Goal: Task Accomplishment & Management: Use online tool/utility

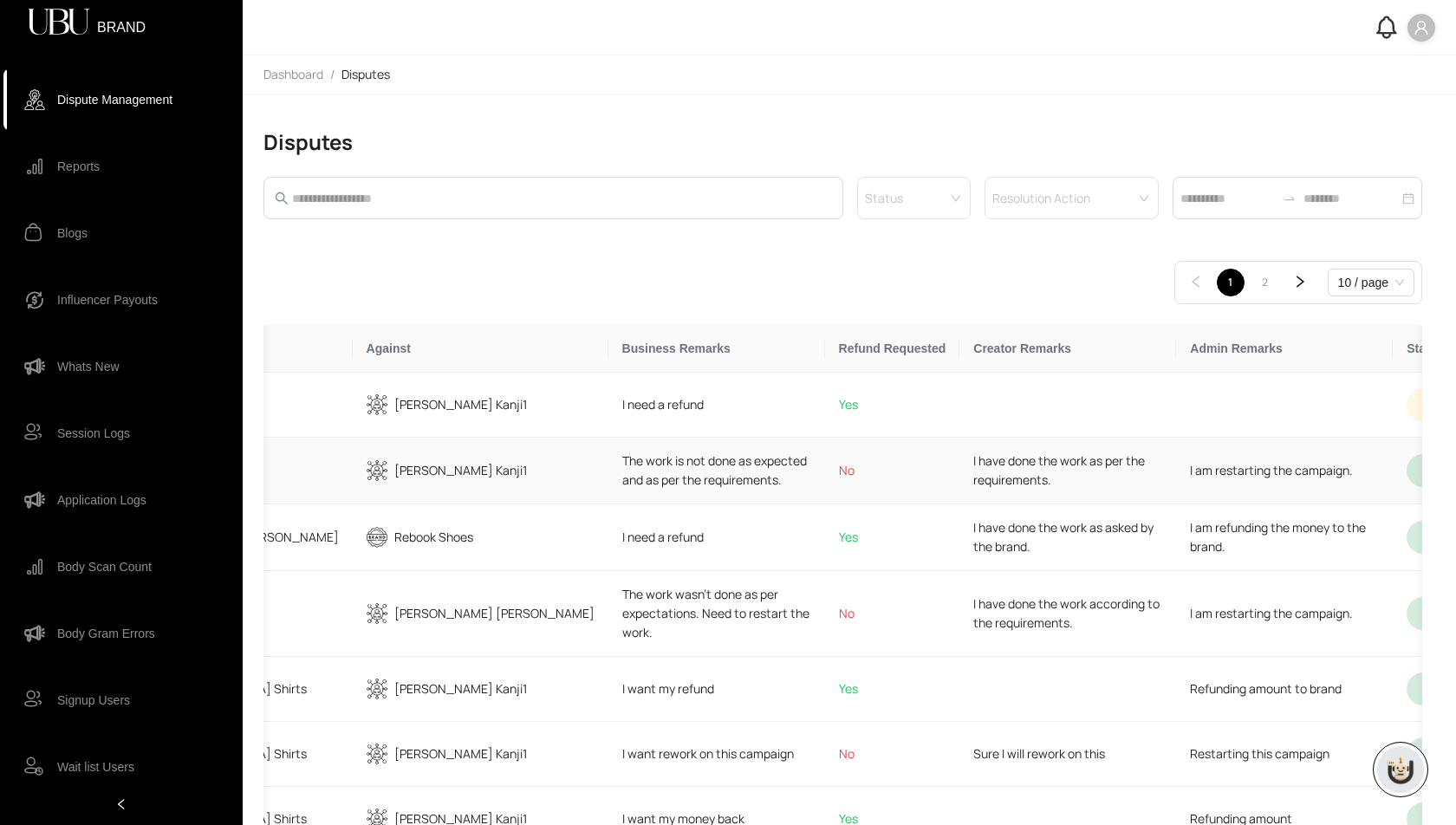
scroll to position [0, 541]
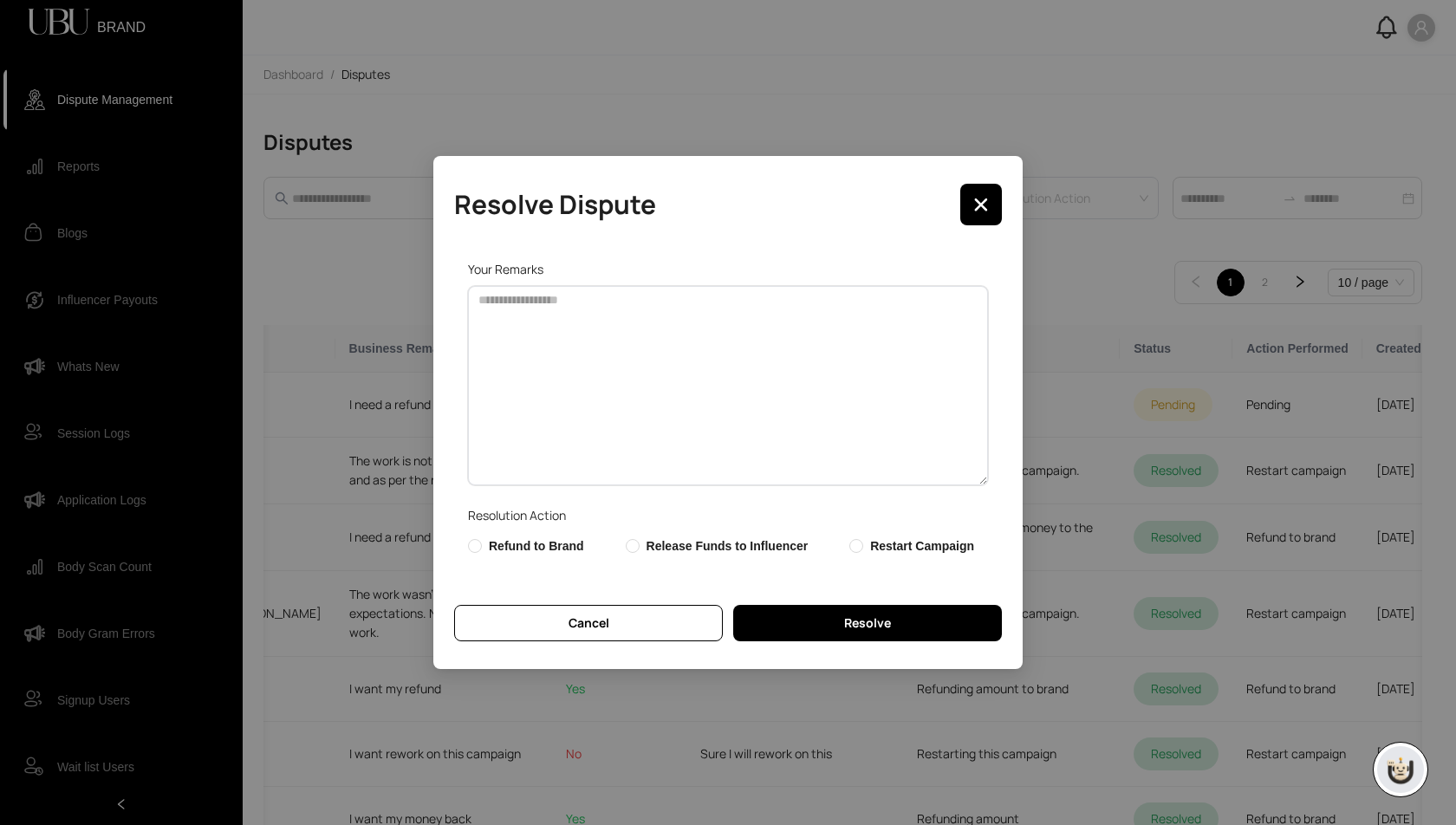
click at [588, 413] on textarea at bounding box center [728, 386] width 520 height 199
type textarea "**********"
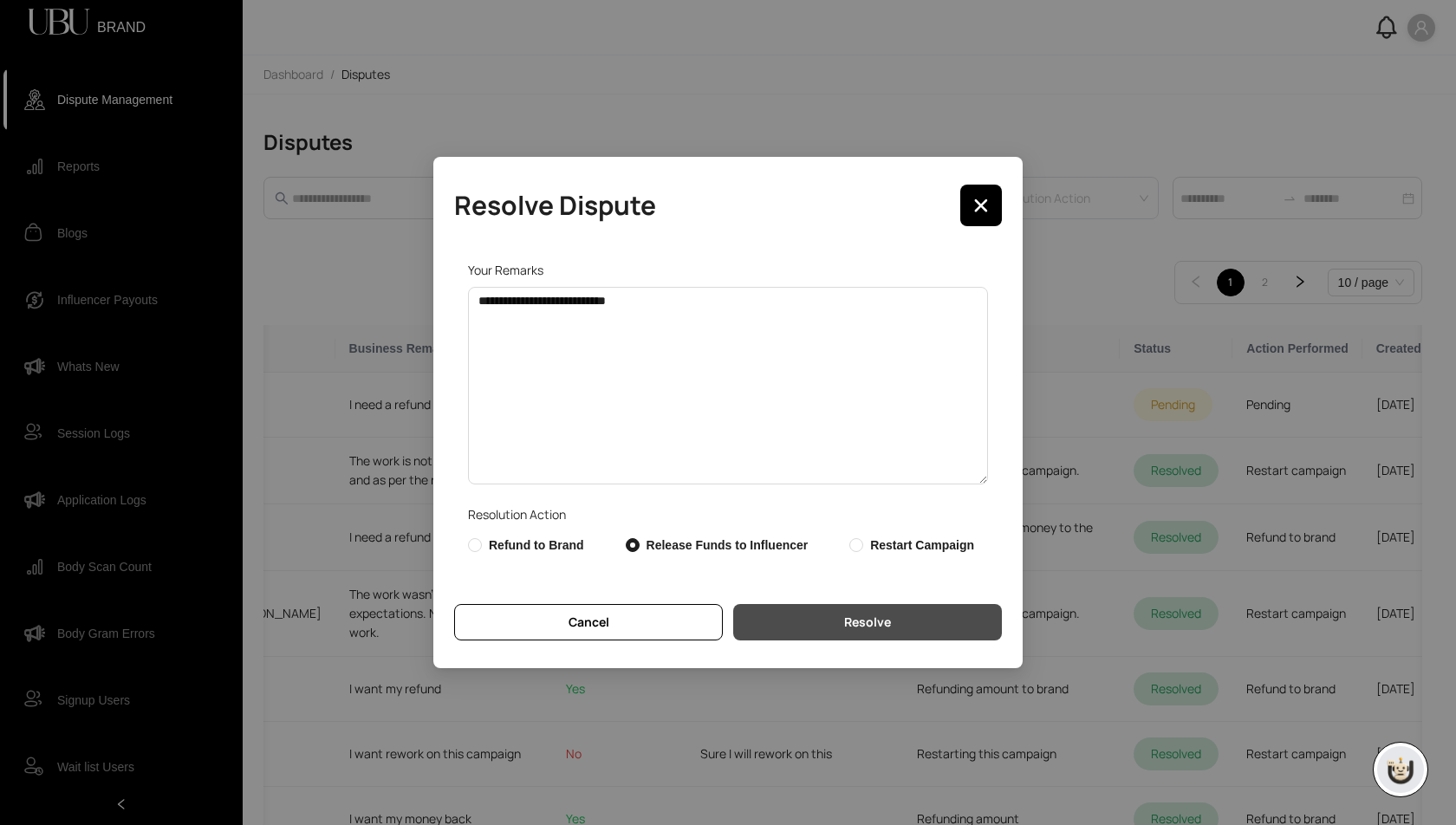
click at [880, 618] on span "Resolve" at bounding box center [867, 622] width 46 height 19
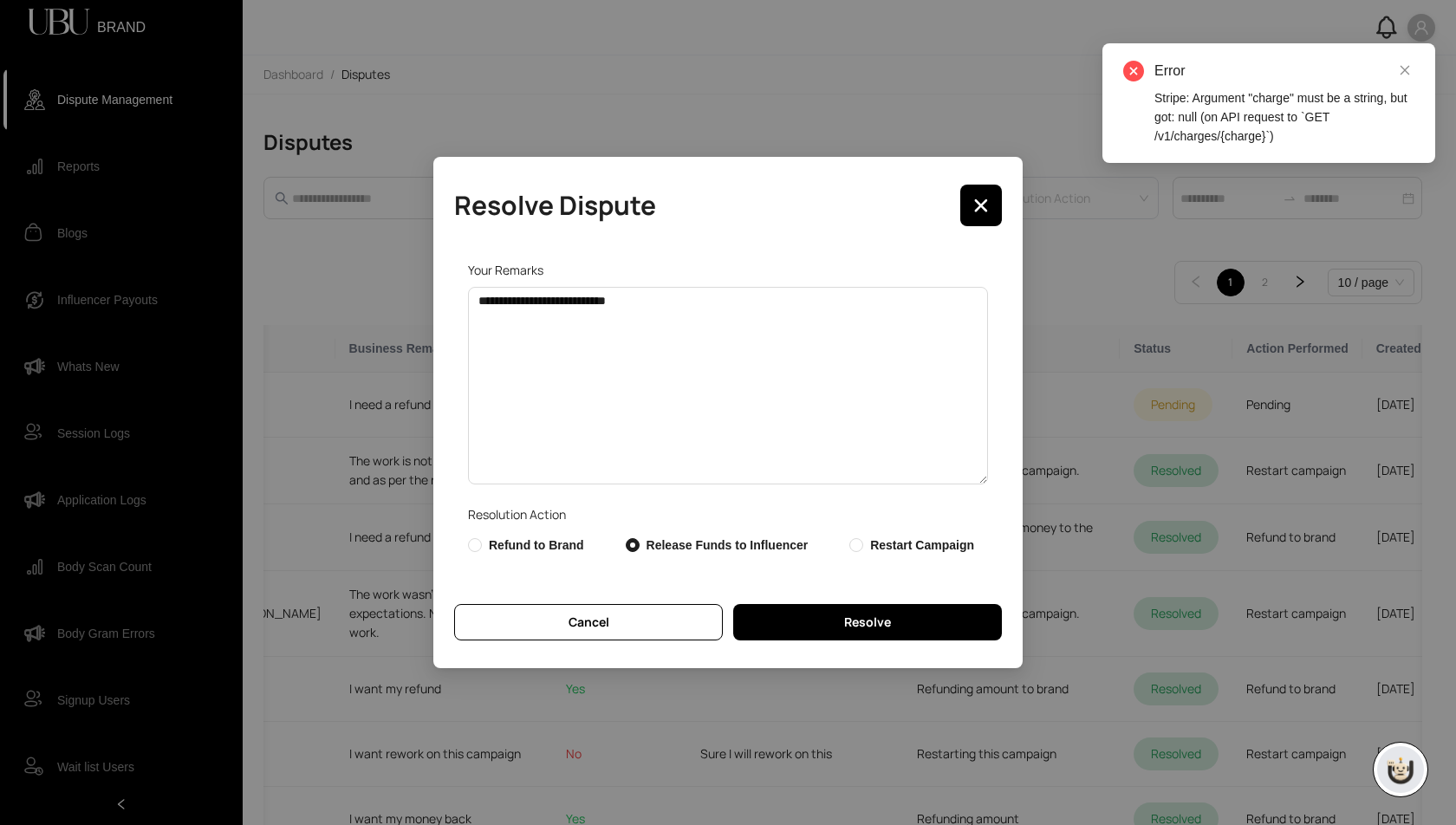
click at [1249, 109] on div "Stripe: Argument "charge" must be a string, but got: null (on API request to `G…" at bounding box center [1285, 117] width 260 height 57
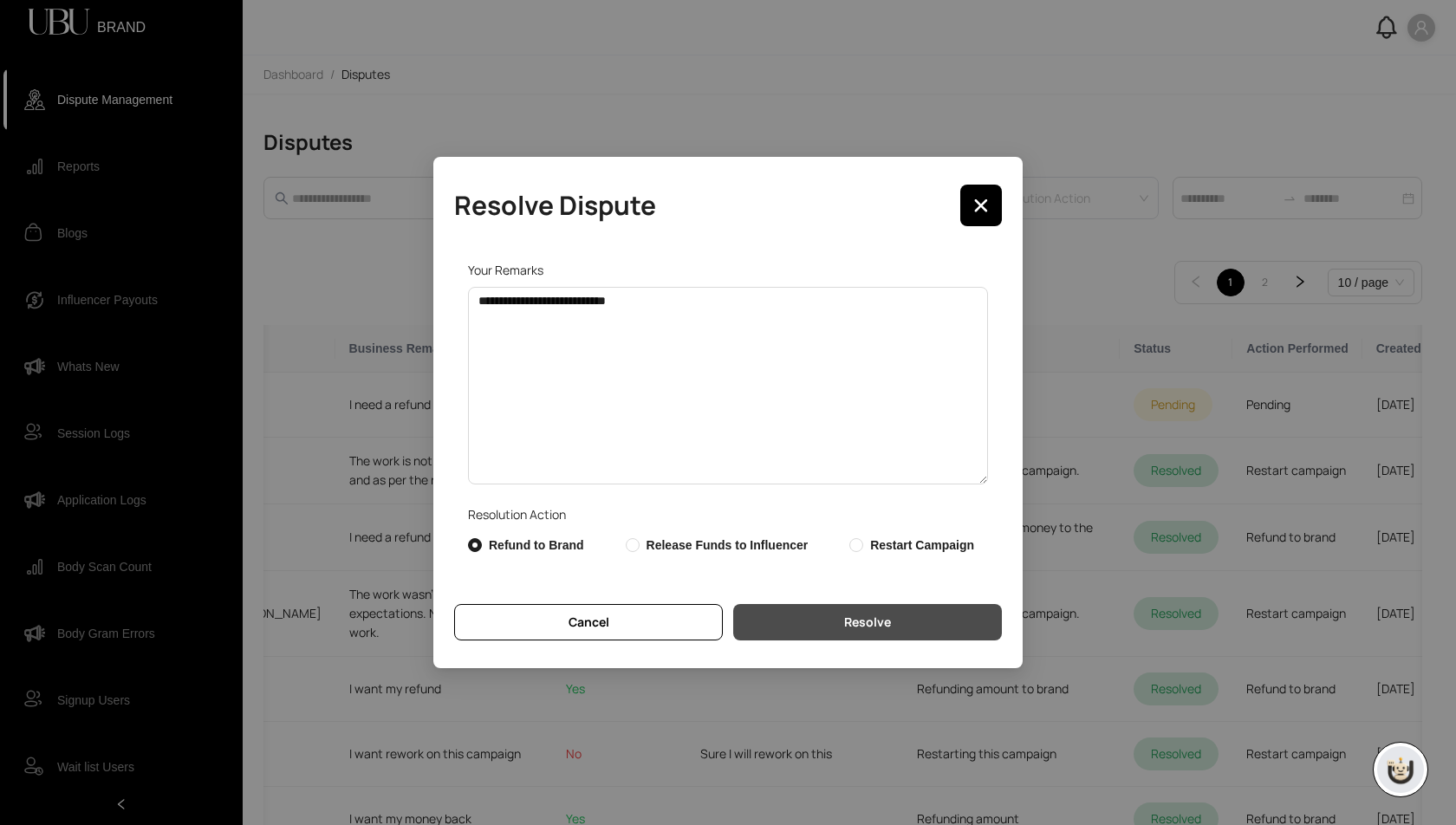
click at [862, 624] on span "Resolve" at bounding box center [867, 622] width 46 height 19
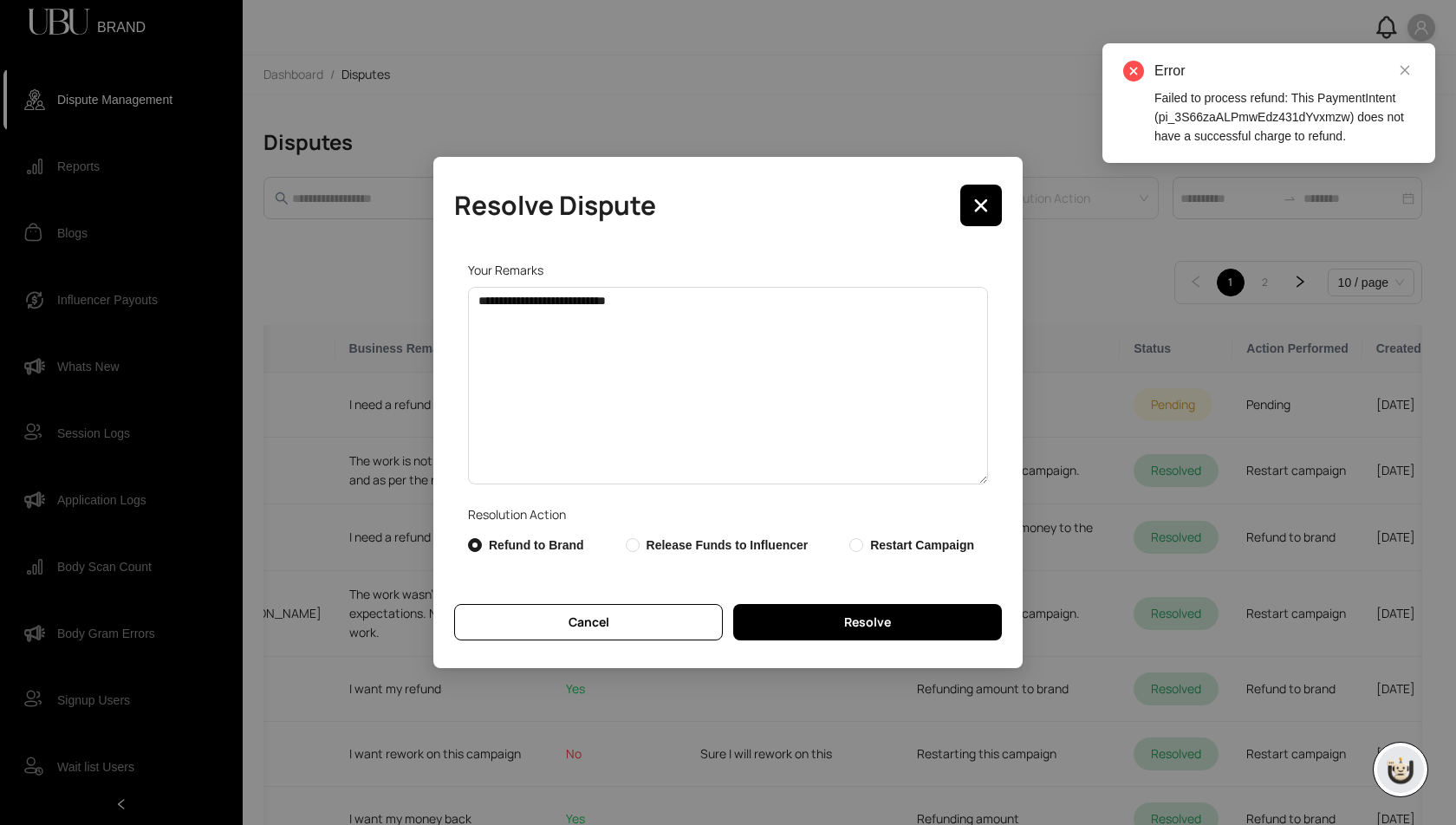
click at [1244, 106] on div "Failed to process refund: This PaymentIntent (pi_3S66zaALPmwEdz431dYvxmzw) does…" at bounding box center [1285, 117] width 260 height 57
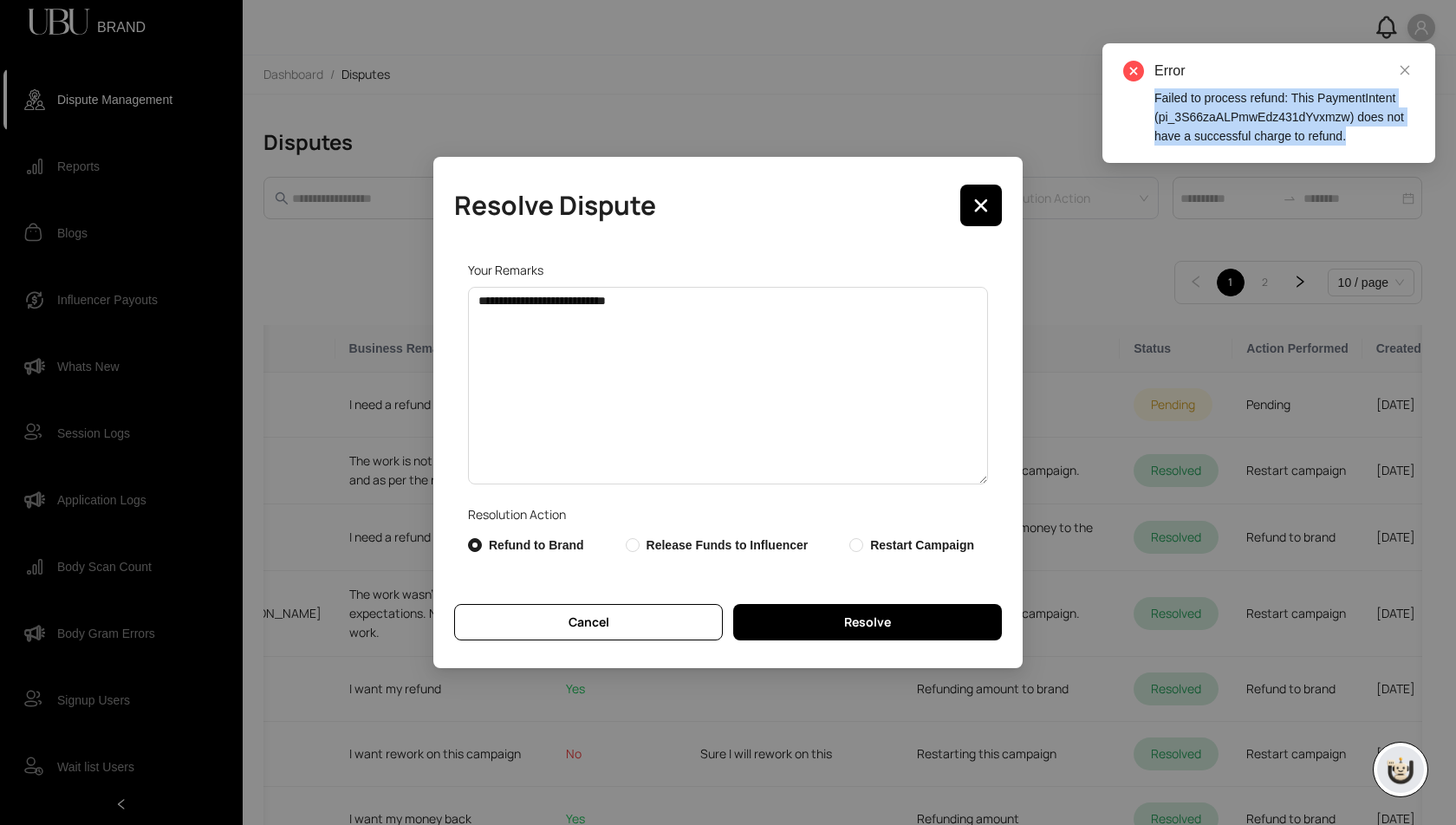
click at [1244, 106] on div "Failed to process refund: This PaymentIntent (pi_3S66zaALPmwEdz431dYvxmzw) does…" at bounding box center [1285, 117] width 260 height 57
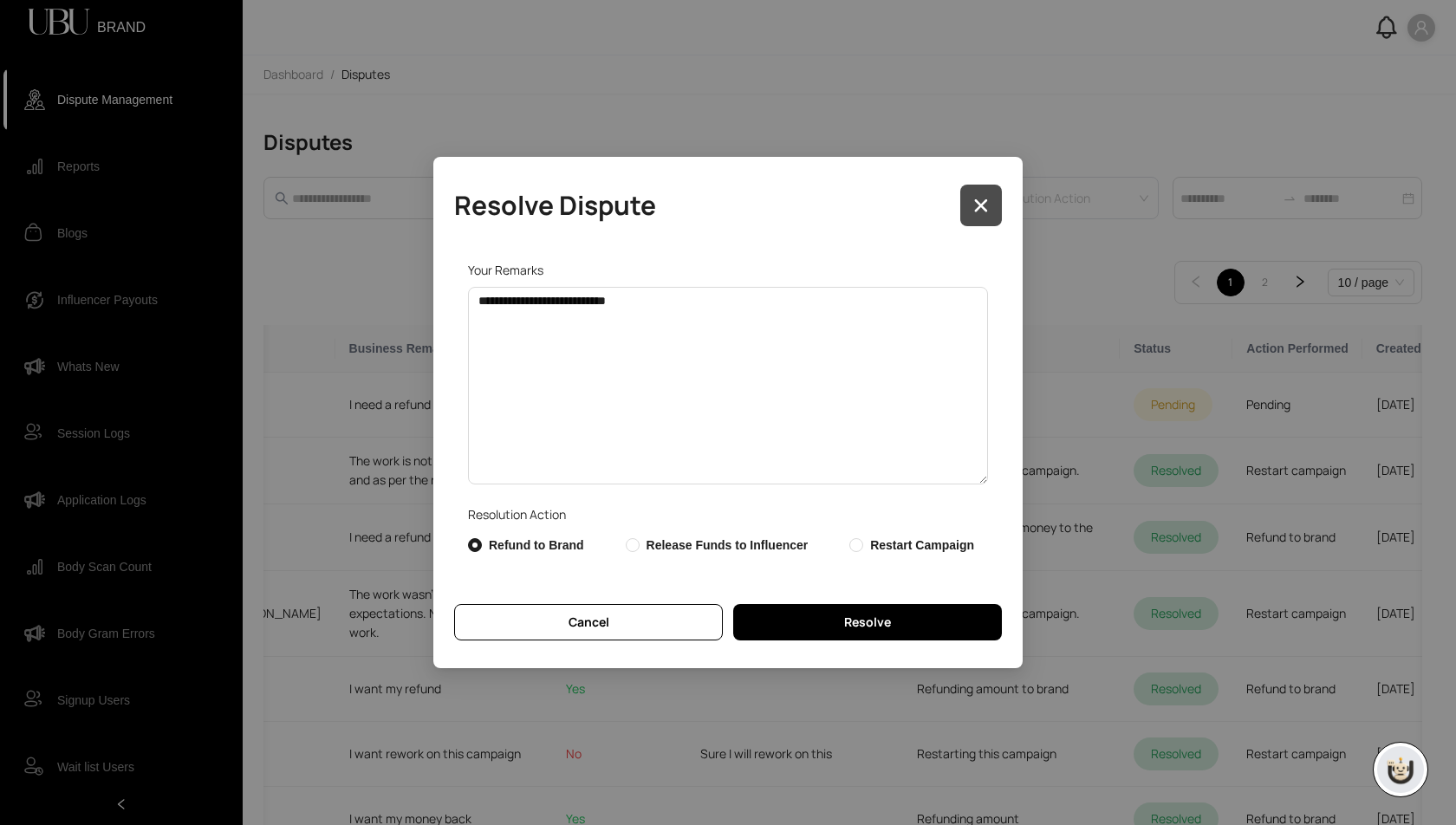
click at [982, 209] on icon "button" at bounding box center [981, 205] width 14 height 14
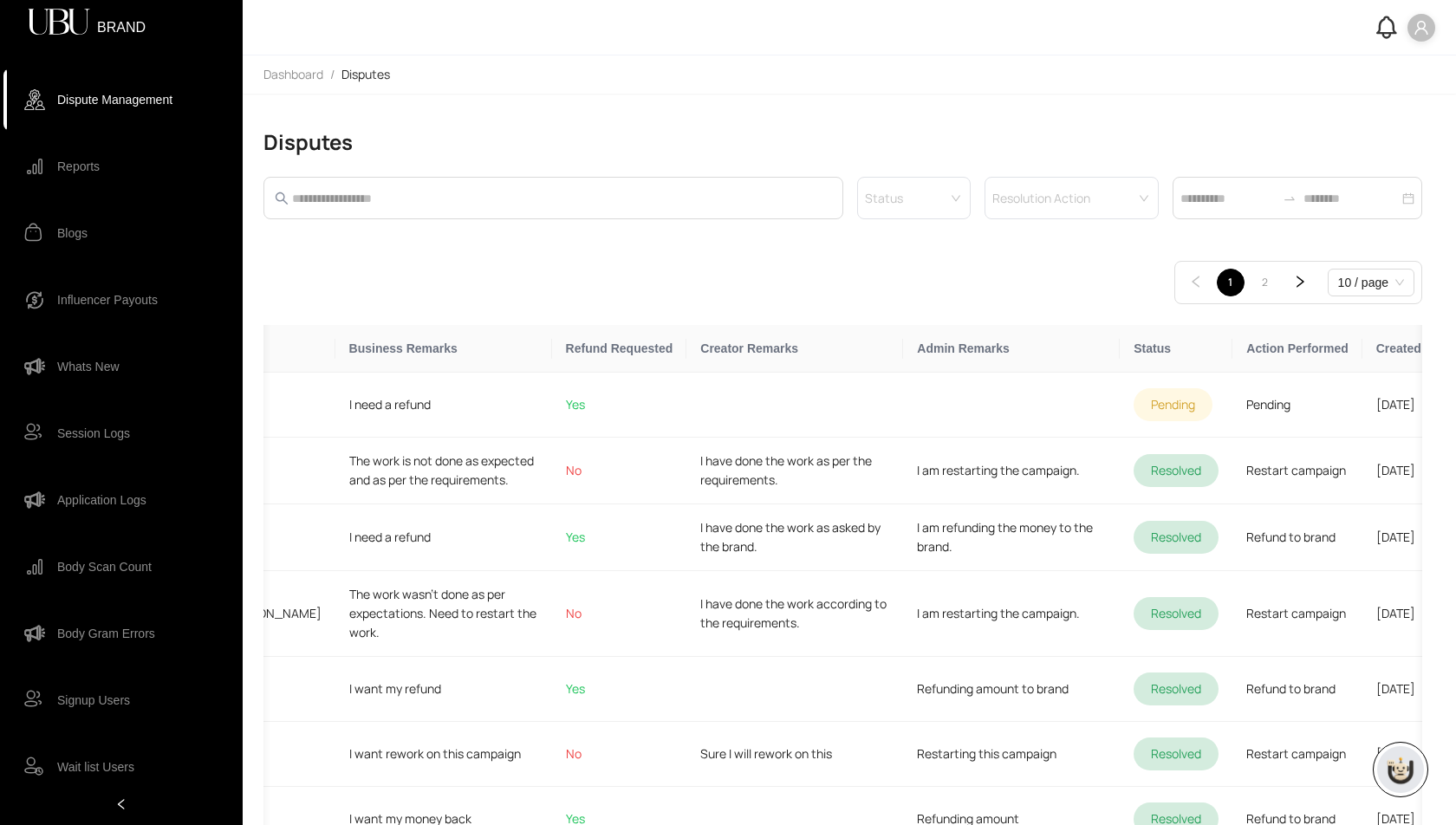
scroll to position [0, 149]
